Goal: Navigation & Orientation: Understand site structure

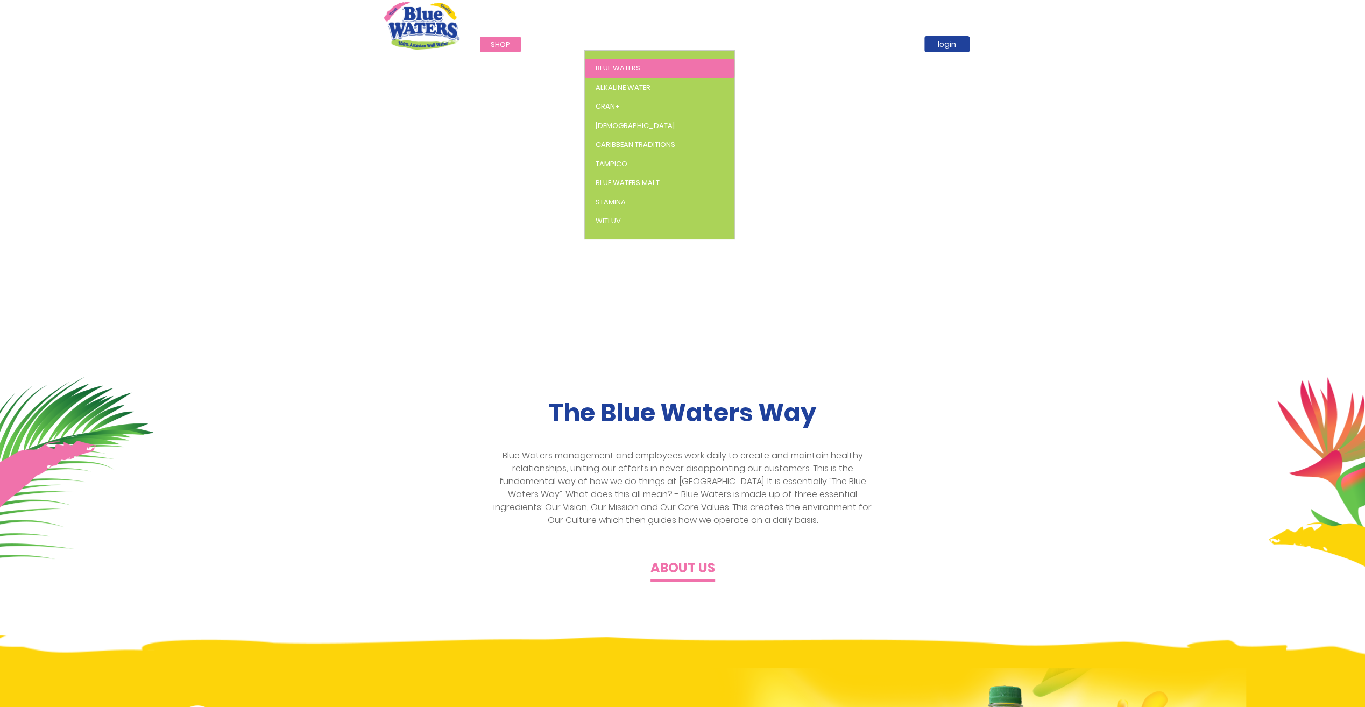
click at [608, 66] on span "Blue Waters" at bounding box center [618, 68] width 45 height 10
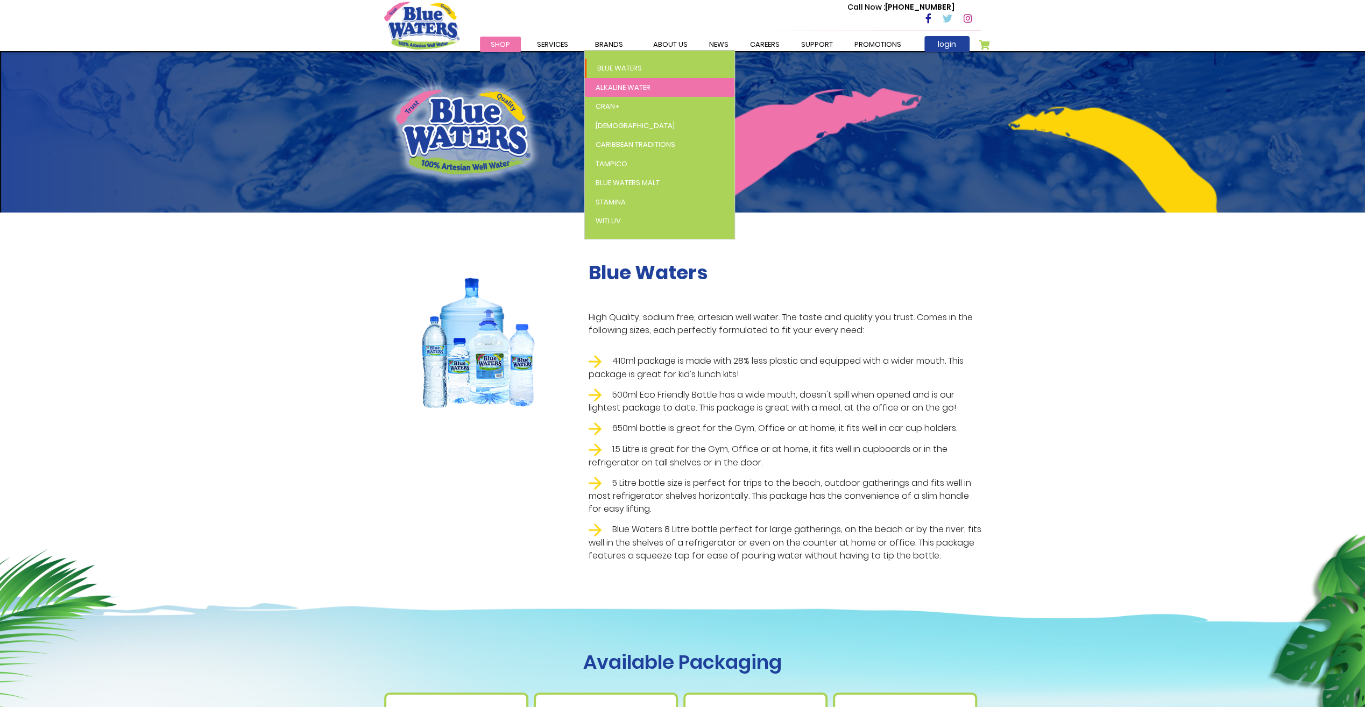
click at [604, 85] on span "Alkaline Water" at bounding box center [623, 87] width 55 height 10
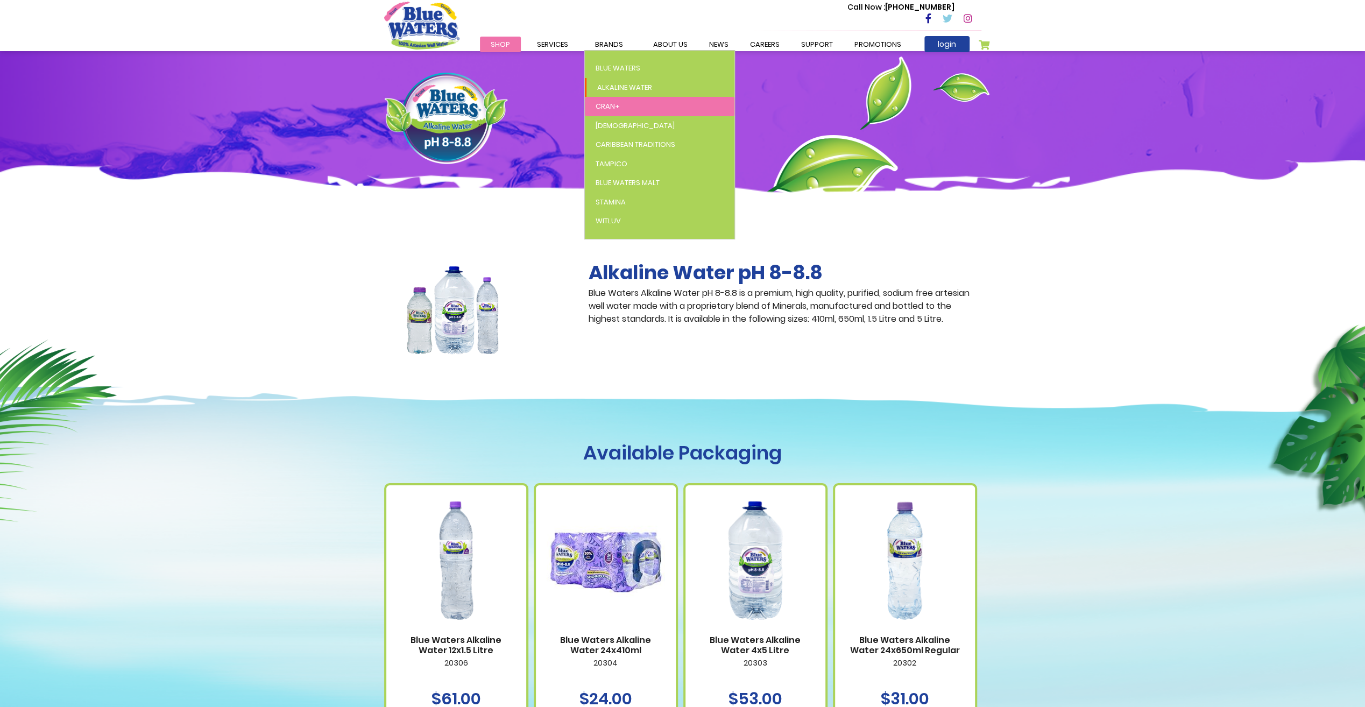
click at [616, 101] on span "Cran+" at bounding box center [608, 106] width 24 height 10
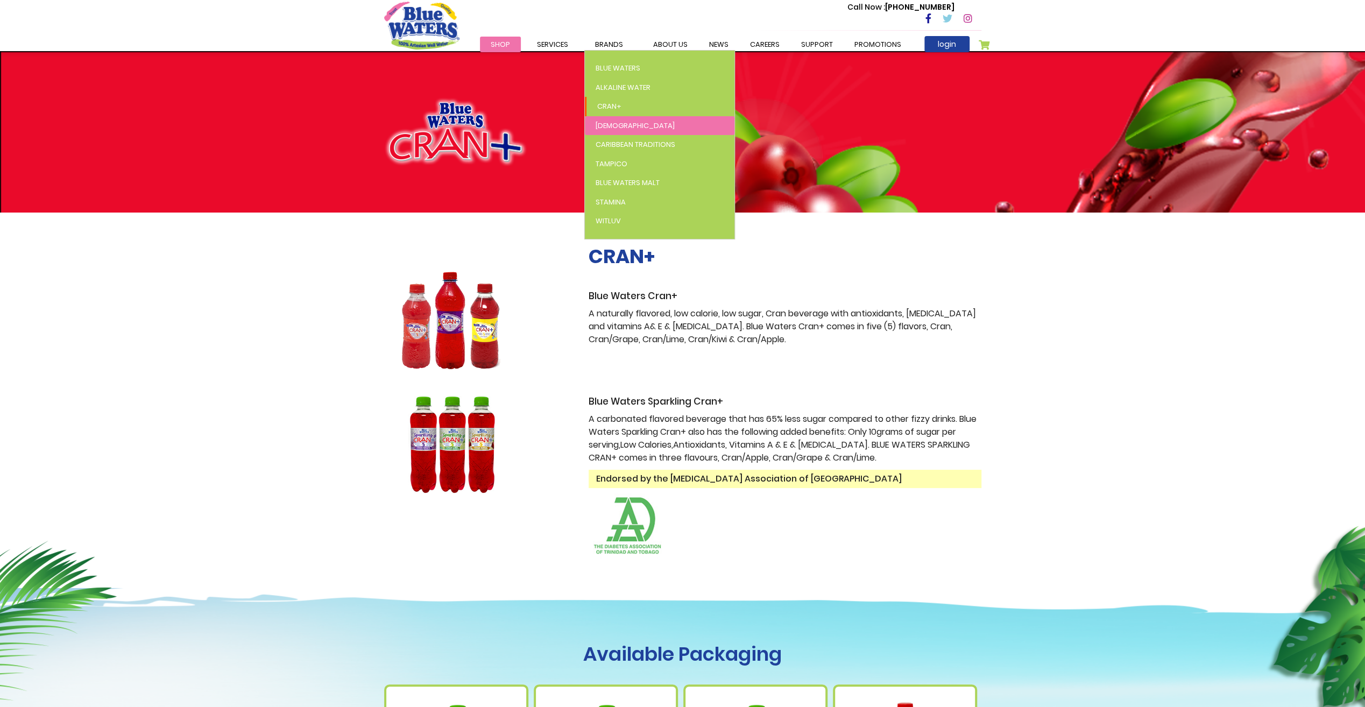
click at [597, 126] on span "[DEMOGRAPHIC_DATA]" at bounding box center [635, 126] width 79 height 10
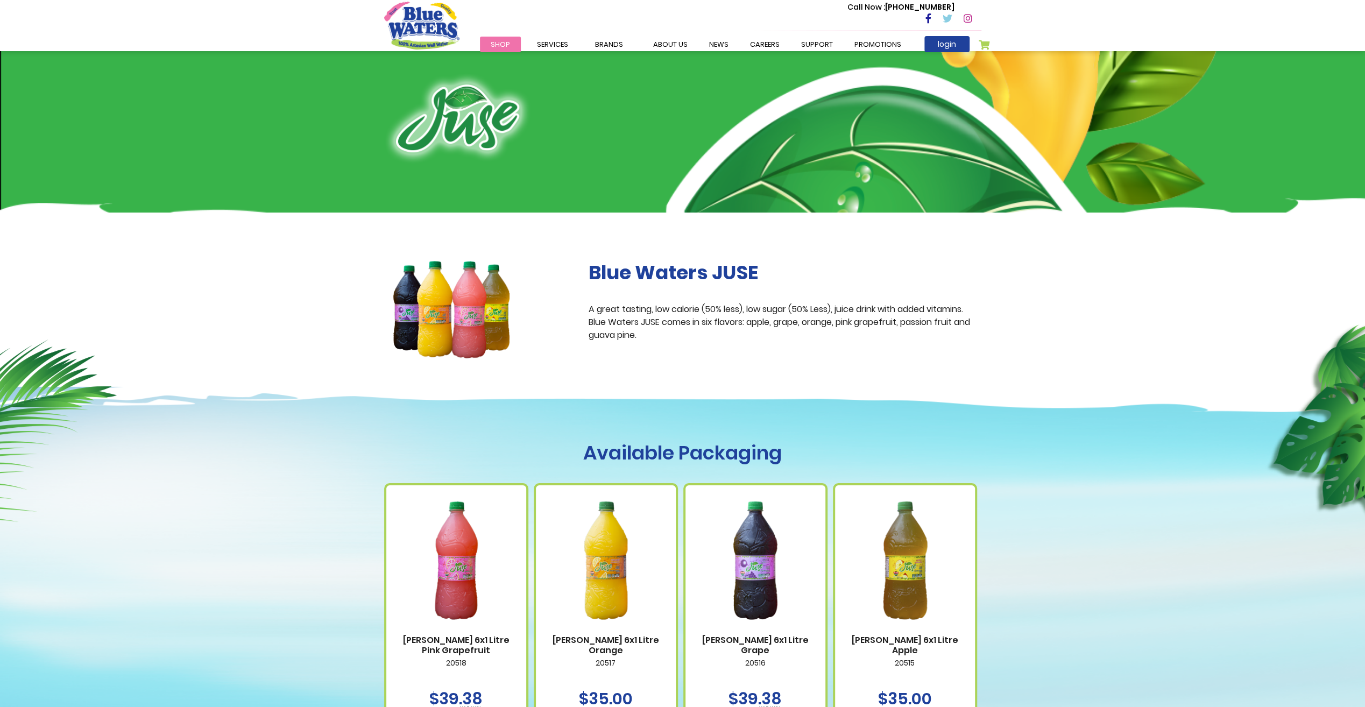
click at [0, 0] on span "Caribbean Traditions" at bounding box center [0, 0] width 0 height 0
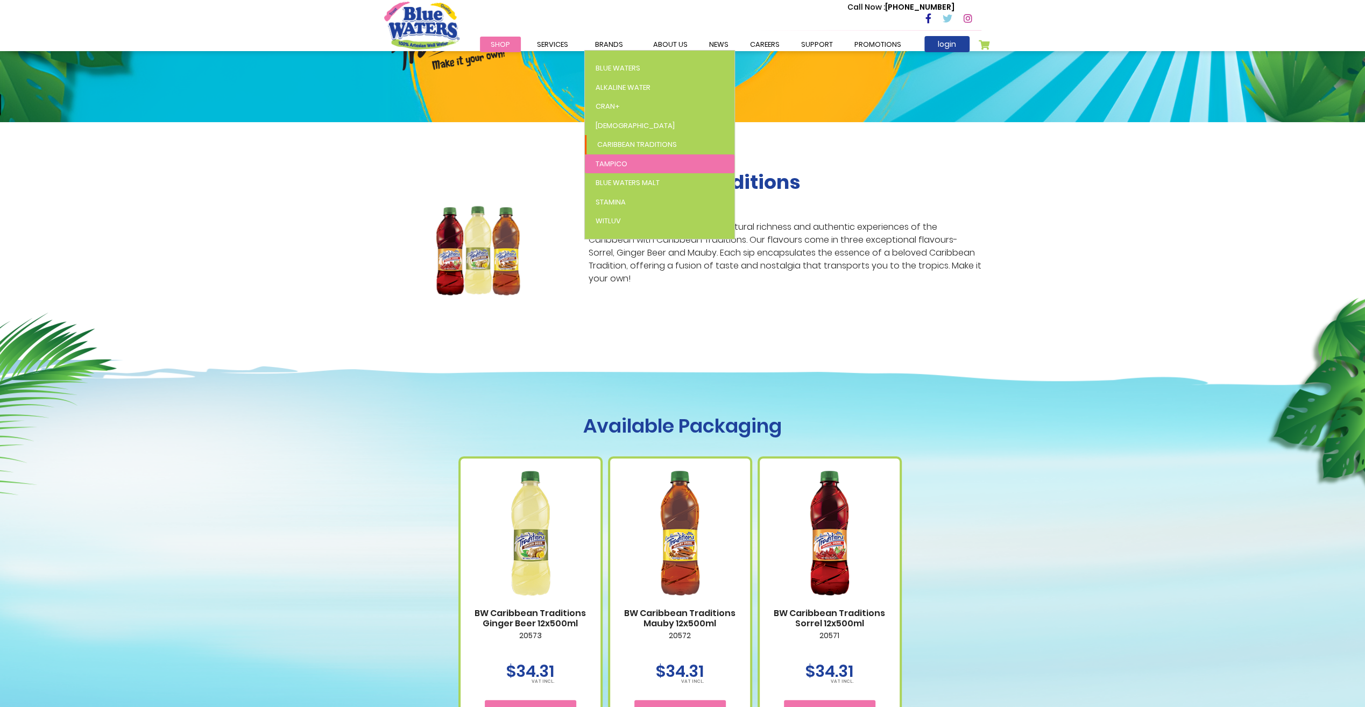
scroll to position [108, 0]
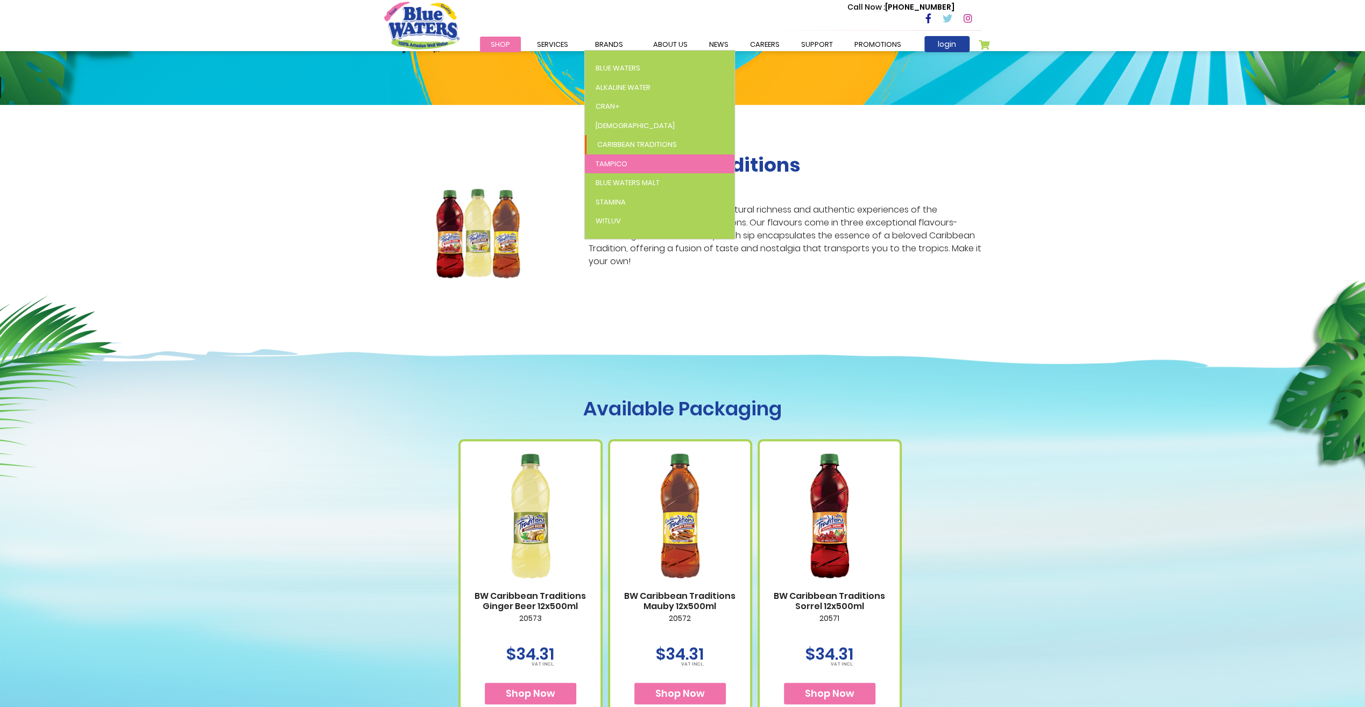
click at [610, 163] on span "Tampico" at bounding box center [612, 164] width 32 height 10
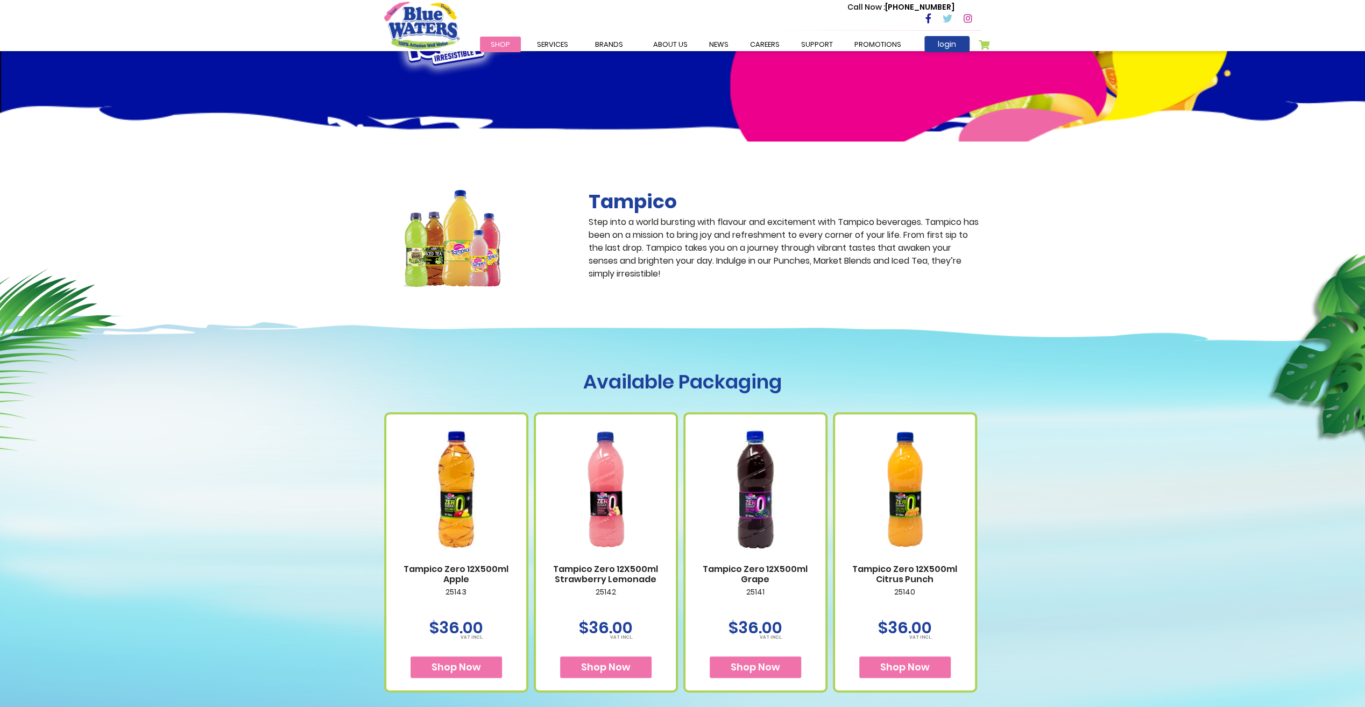
scroll to position [108, 0]
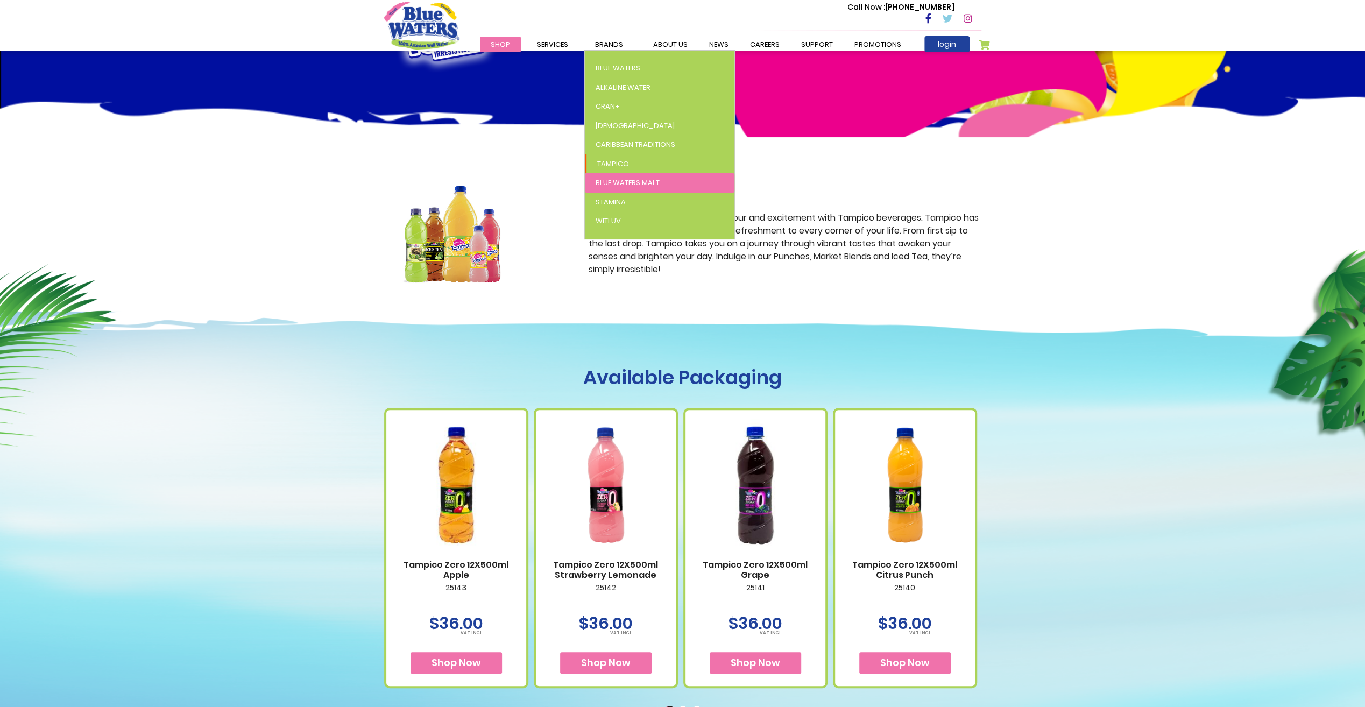
click at [625, 186] on span "Blue Waters Malt" at bounding box center [628, 183] width 64 height 10
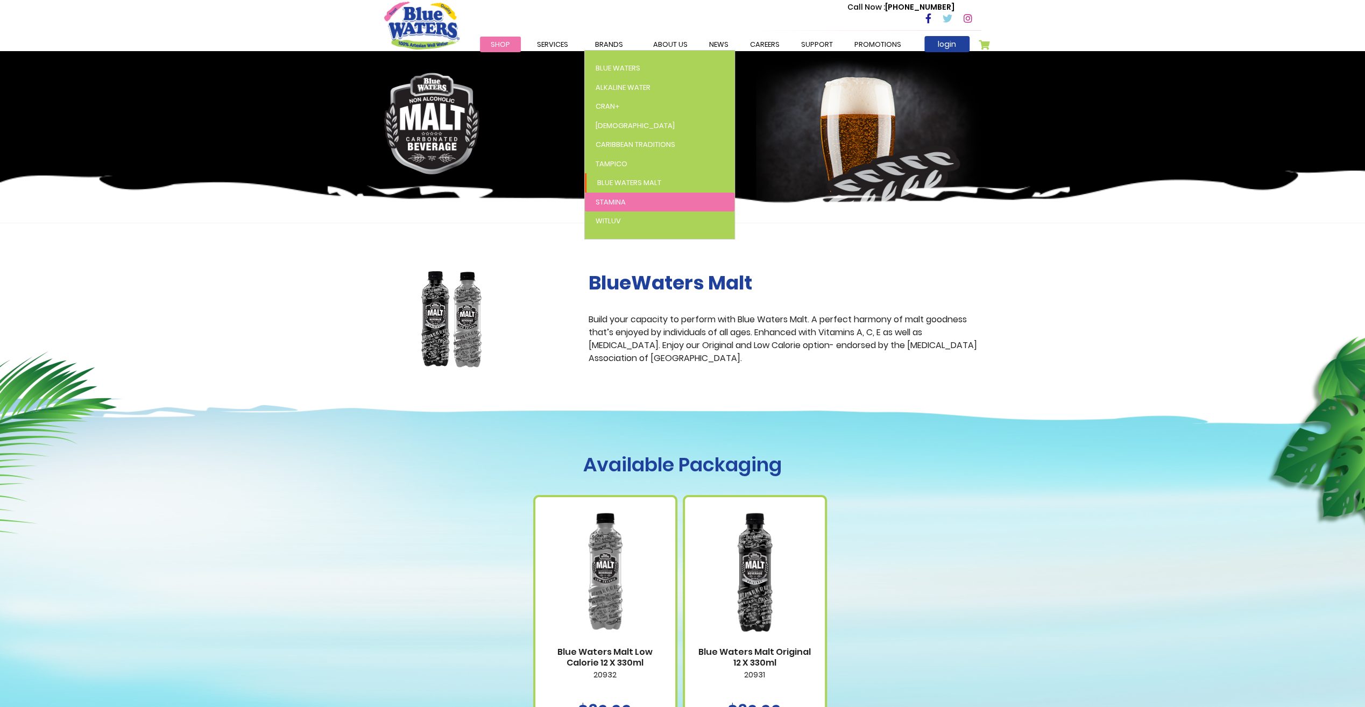
click at [600, 203] on span "Stamina" at bounding box center [611, 202] width 30 height 10
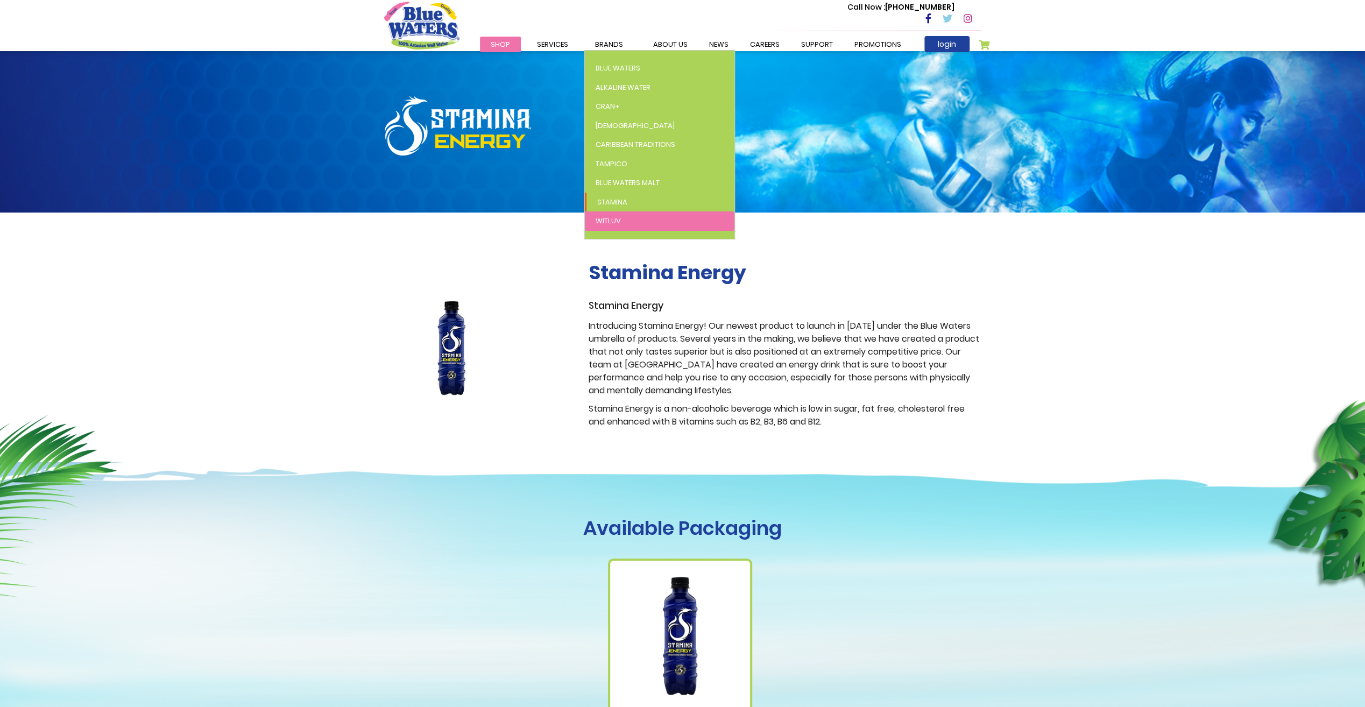
click at [614, 223] on span "WitLuv" at bounding box center [608, 221] width 25 height 10
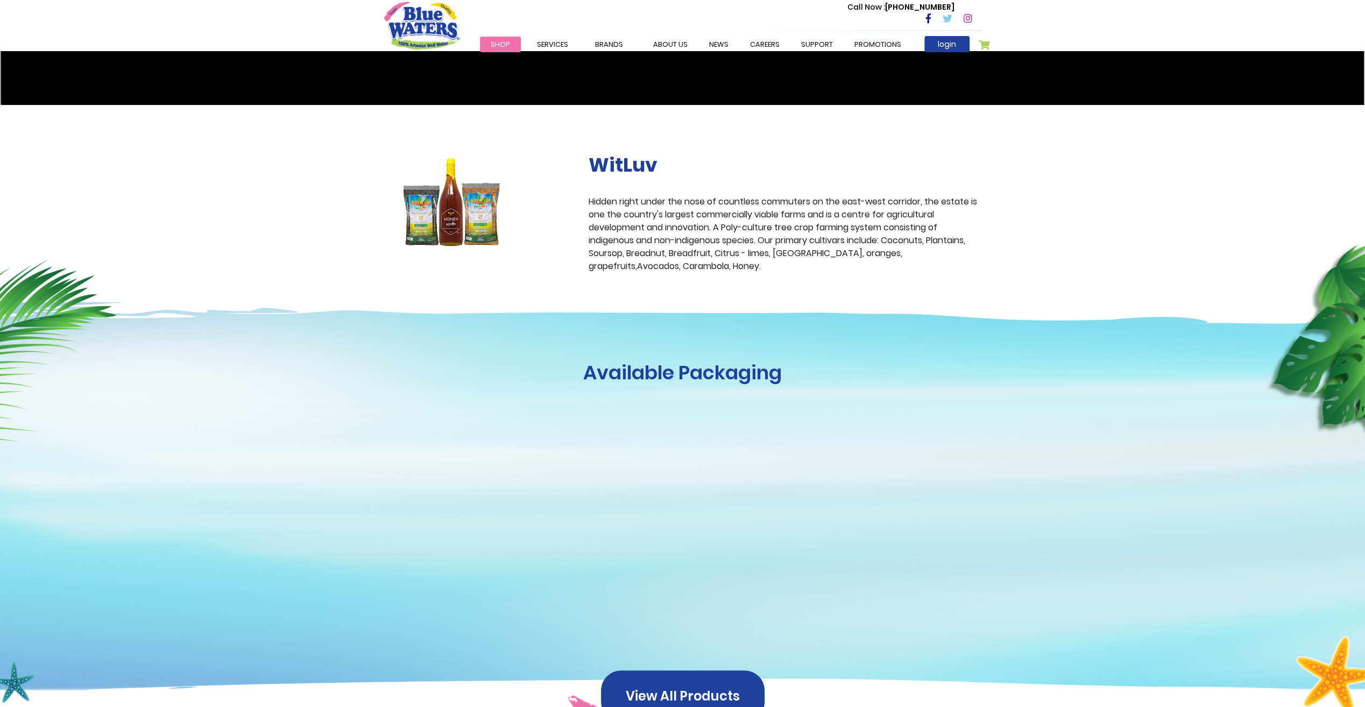
scroll to position [215, 0]
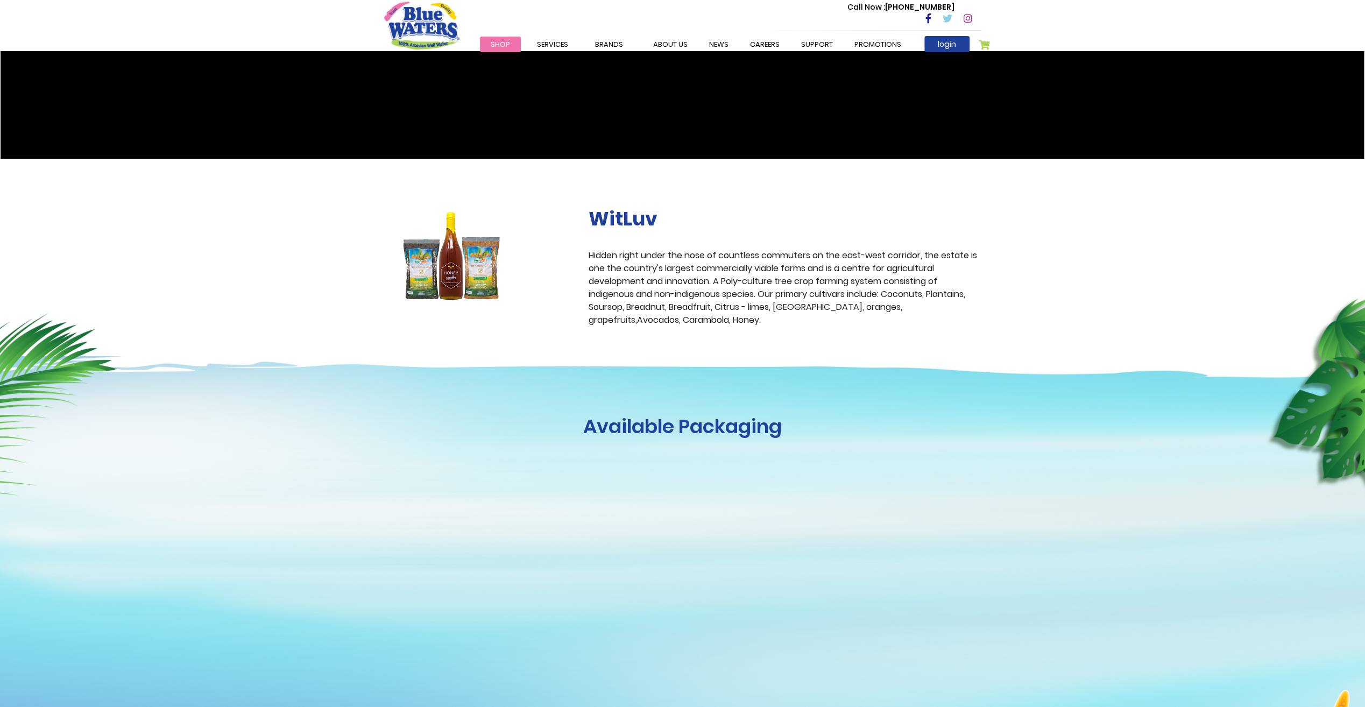
click at [465, 268] on img at bounding box center [451, 255] width 135 height 97
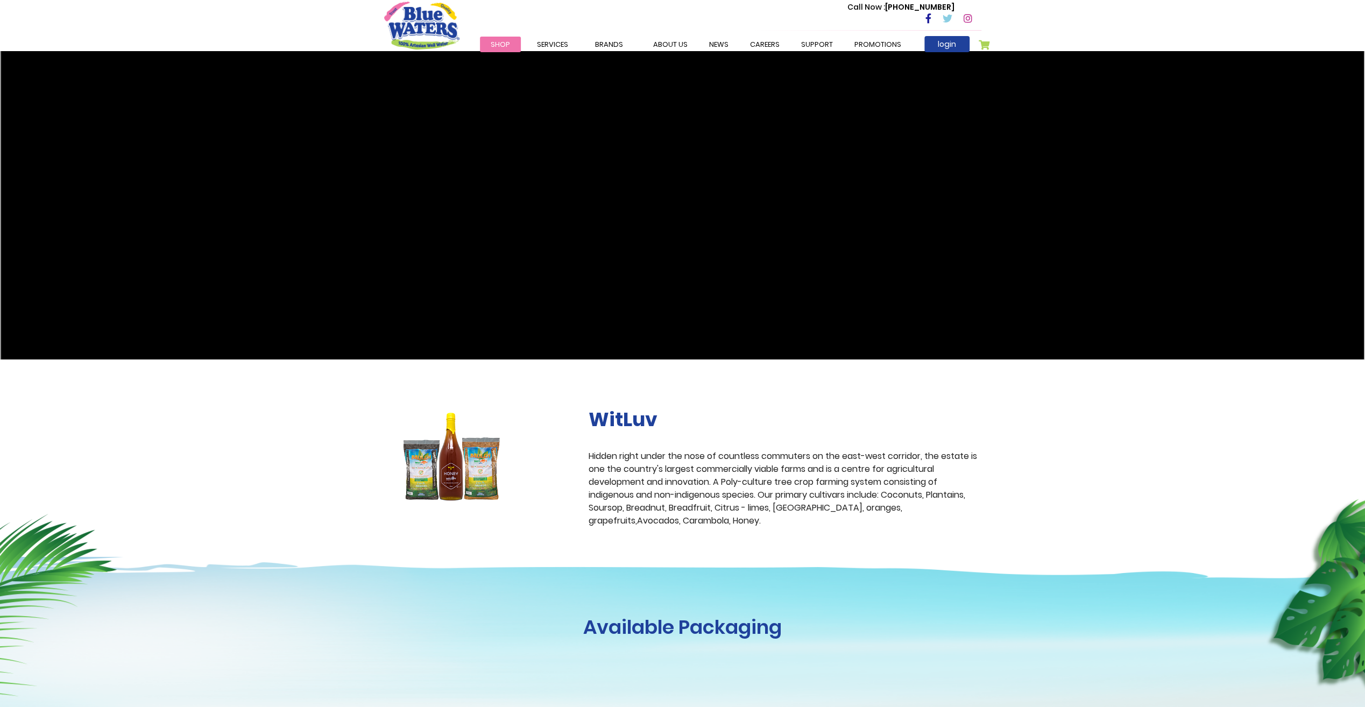
scroll to position [0, 0]
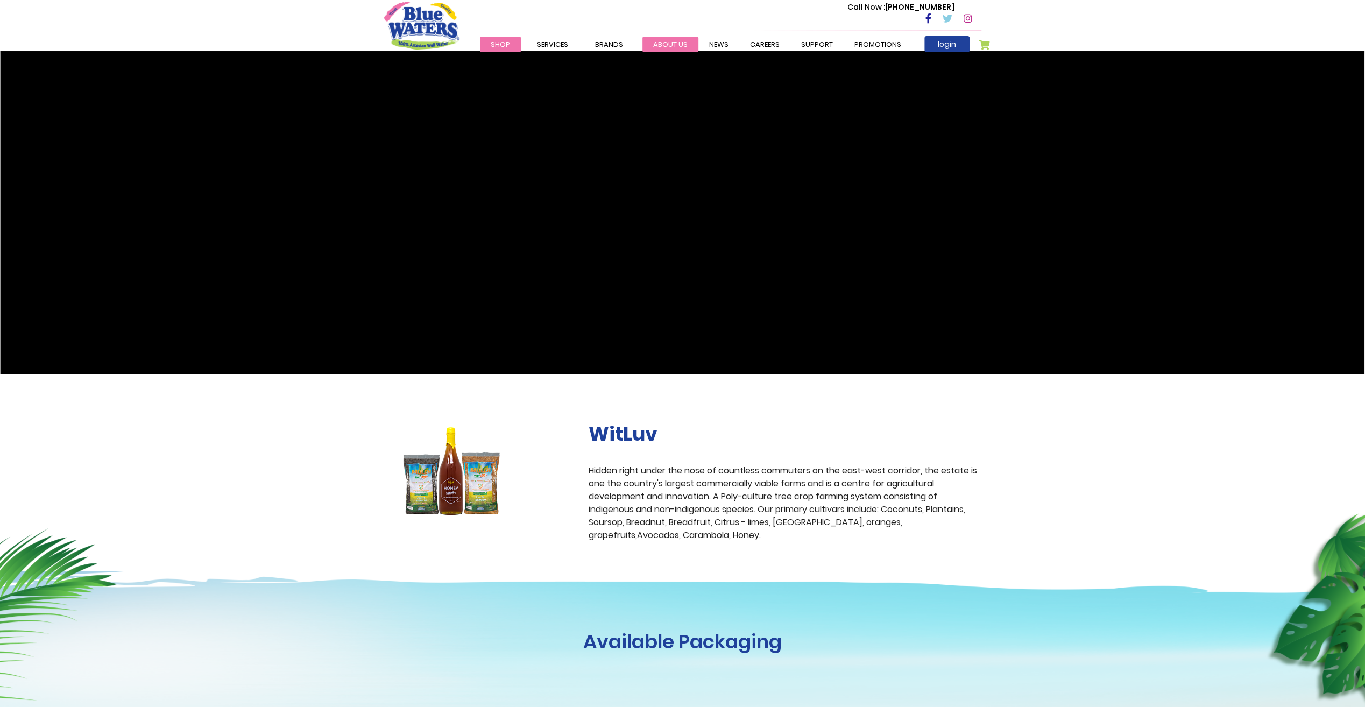
click at [668, 46] on link "about us" at bounding box center [671, 45] width 56 height 16
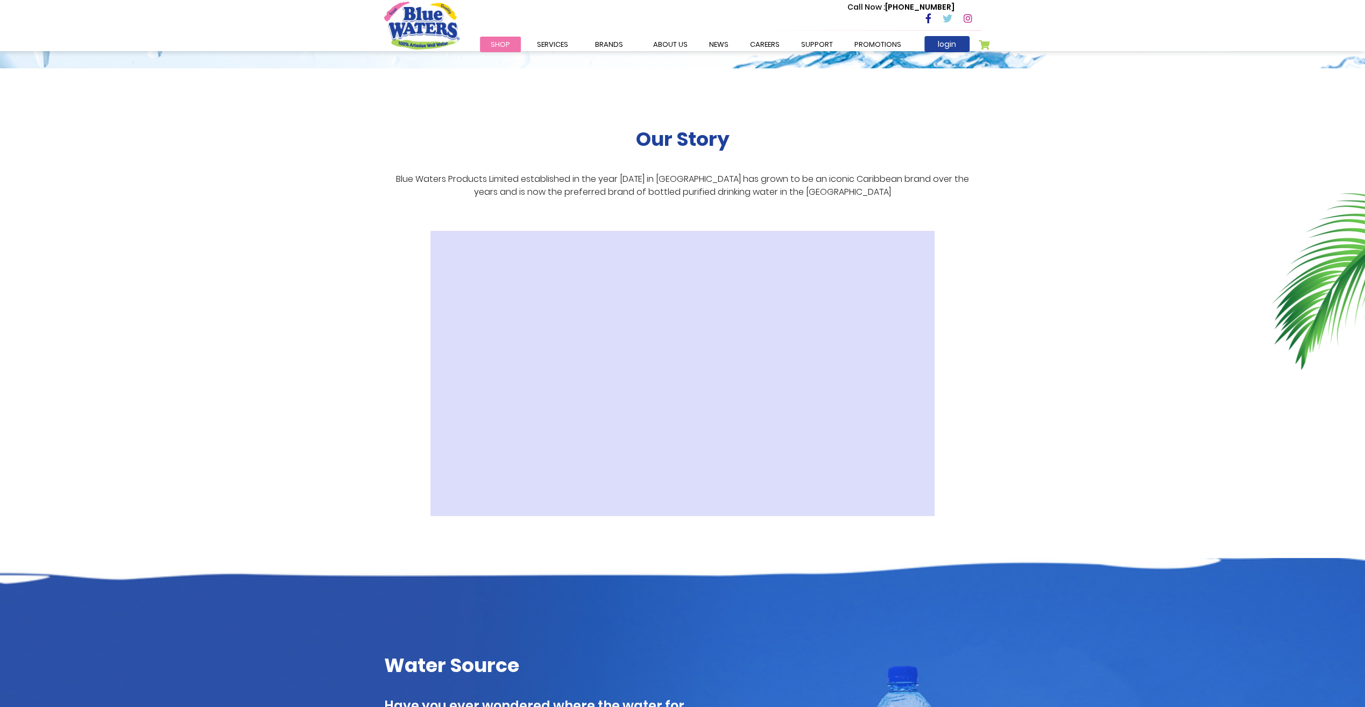
scroll to position [161, 0]
